Goal: Transaction & Acquisition: Obtain resource

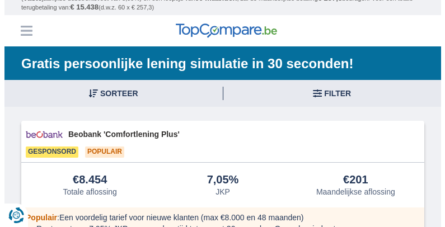
scroll to position [56, 0]
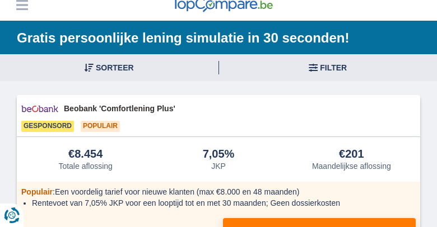
drag, startPoint x: 230, startPoint y: 222, endPoint x: 97, endPoint y: 226, distance: 132.2
click at [102, 227] on div "€8.454 Totale aflossing 7,05%" at bounding box center [218, 196] width 403 height 118
click at [315, 67] on button "Filter" at bounding box center [328, 67] width 218 height 27
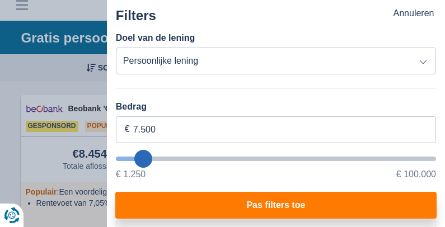
type input "8.250"
type input "8250"
type input "9.250"
type input "10250"
type input "10.250"
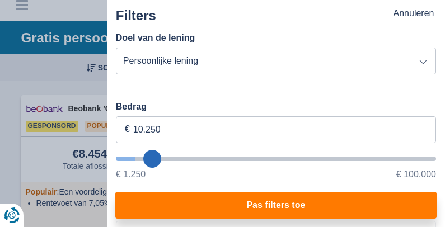
select select "60"
type input "23.250"
type input "23250"
select select "120"
type input "23250"
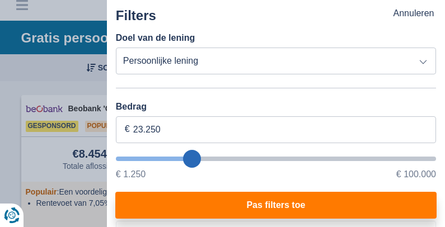
click at [190, 157] on input "wantToBorrow" at bounding box center [276, 159] width 320 height 4
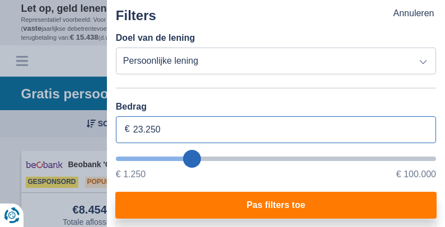
drag, startPoint x: 155, startPoint y: 129, endPoint x: 97, endPoint y: 127, distance: 58.3
click at [99, 151] on form "Annuleren Filters Filteren op Filteren op Totale aflossing JKP Maandelijkse afl…" at bounding box center [222, 151] width 403 height 0
type input "15.000"
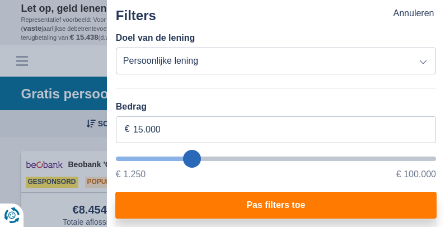
type input "15250"
select select "60"
click at [260, 205] on button "Pas filters toe" at bounding box center [275, 205] width 321 height 27
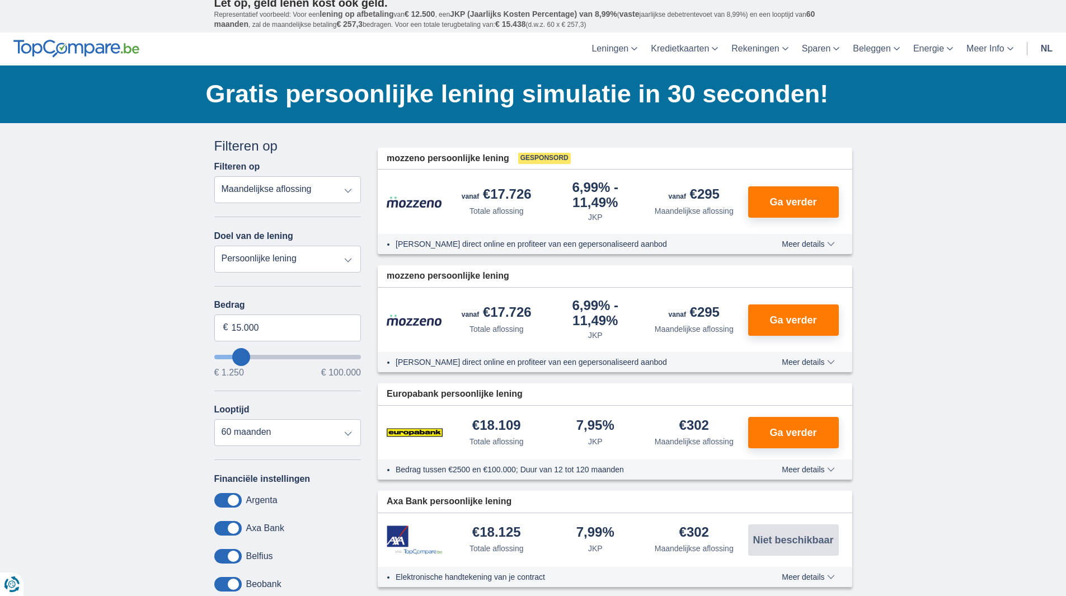
scroll to position [2, 0]
